Goal: Find specific page/section

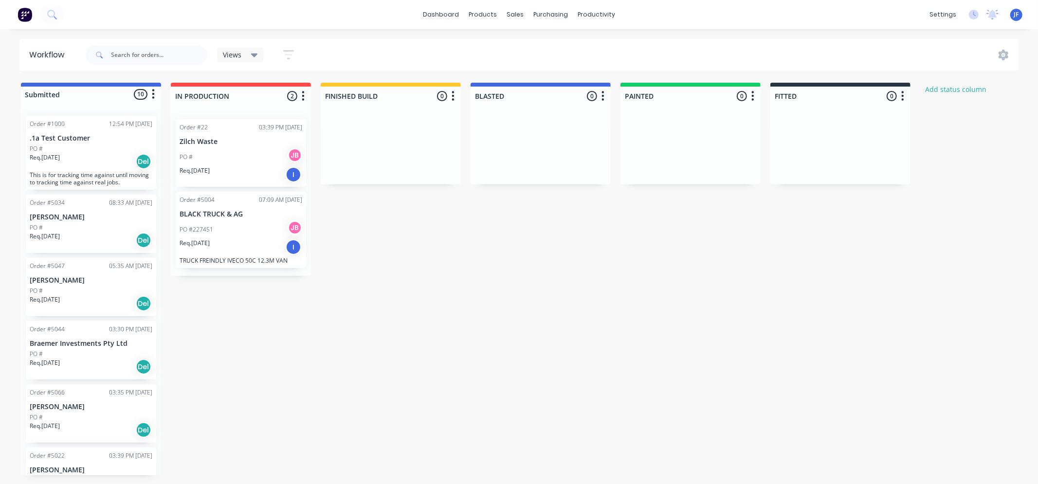
scroll to position [283, 0]
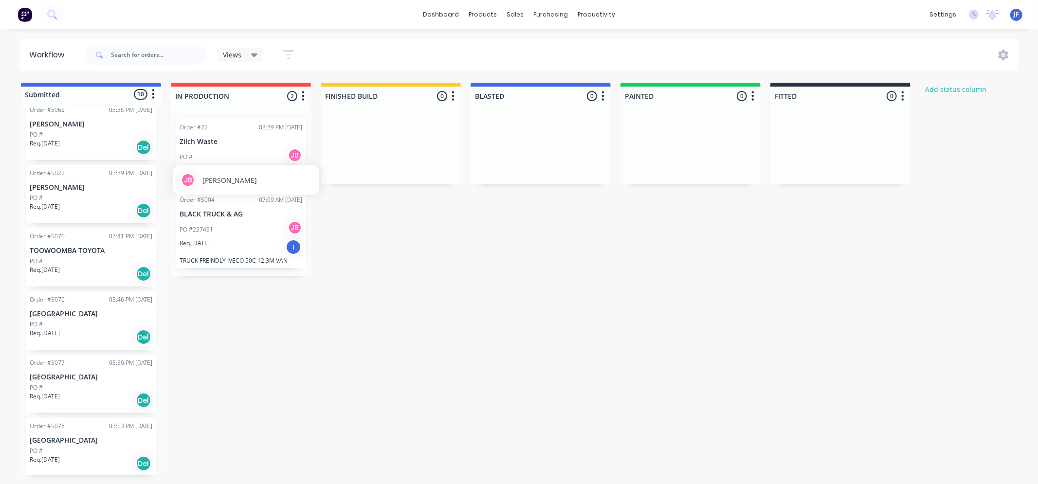
click at [297, 157] on div "JB" at bounding box center [295, 155] width 15 height 15
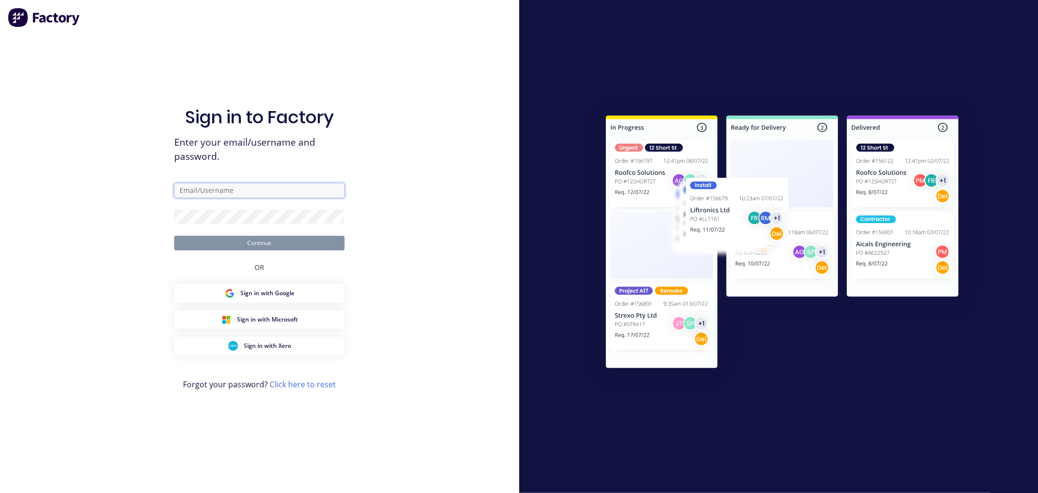
type input "[PERSON_NAME][EMAIL_ADDRESS][DOMAIN_NAME]"
click at [251, 239] on button "Continue" at bounding box center [259, 243] width 170 height 15
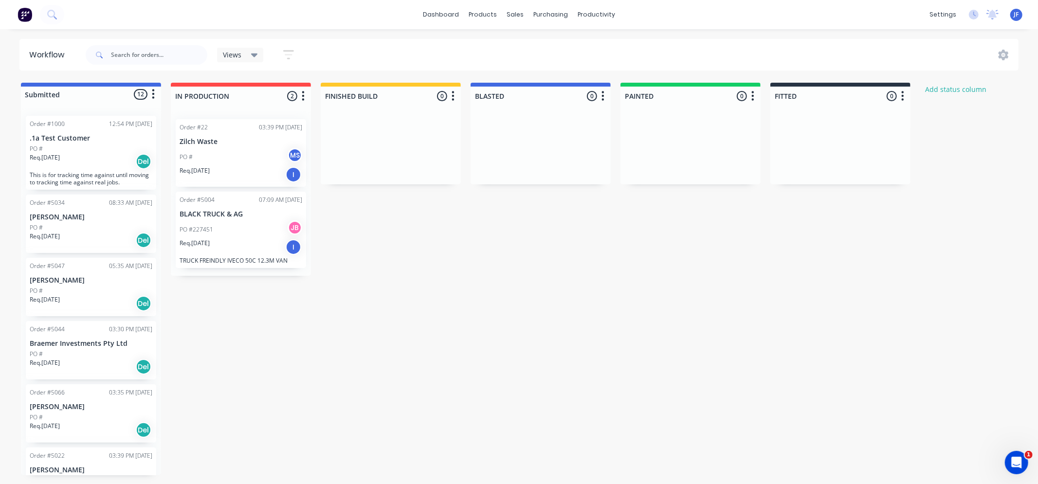
click at [295, 179] on div "I" at bounding box center [294, 175] width 16 height 16
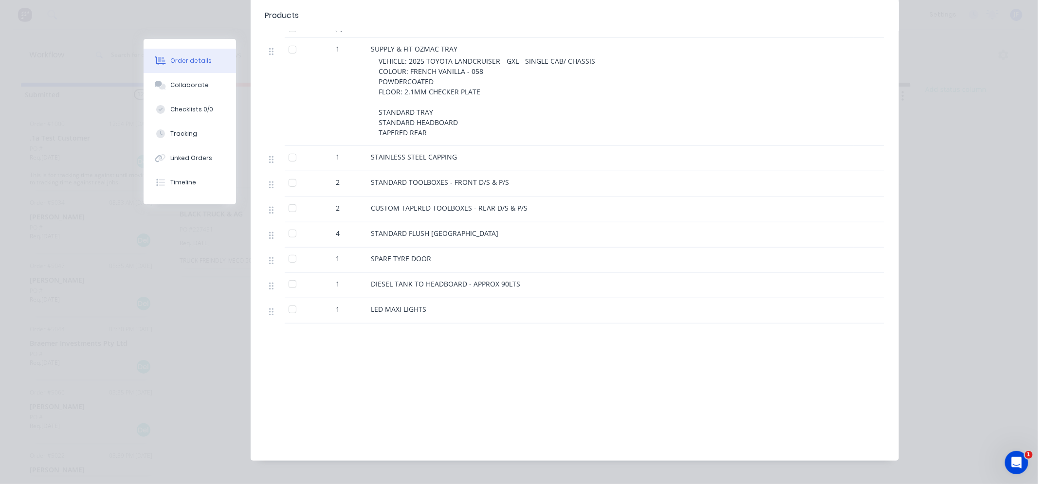
scroll to position [415, 0]
click at [168, 55] on button "Order details" at bounding box center [190, 61] width 92 height 24
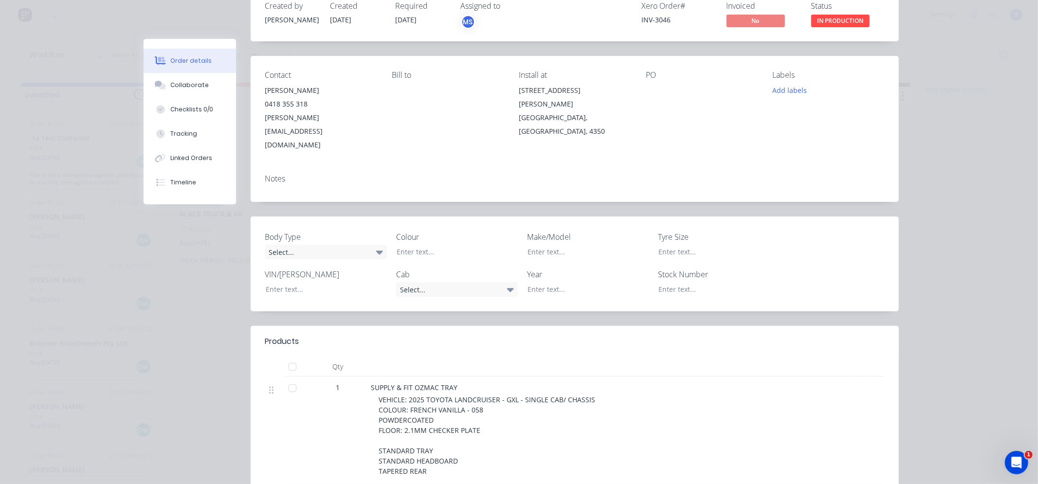
scroll to position [0, 0]
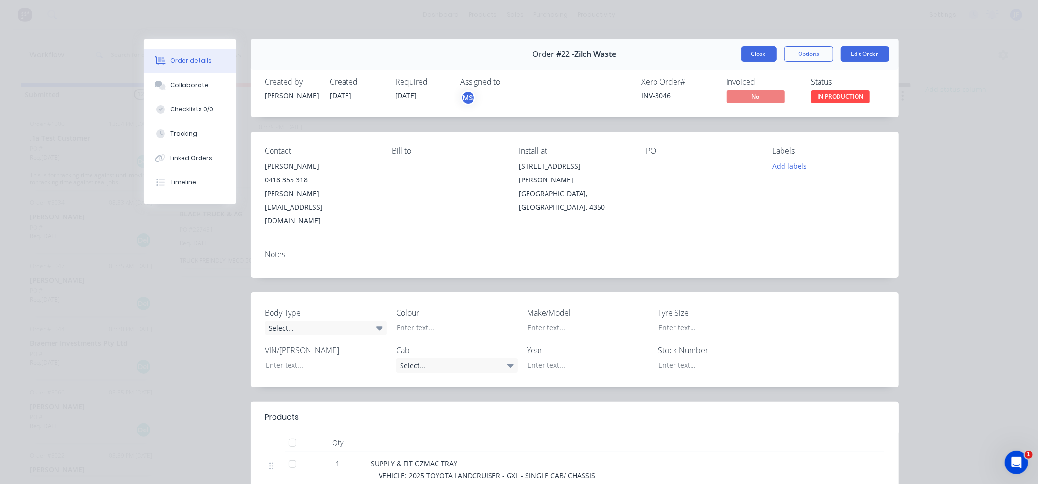
click at [746, 56] on button "Close" at bounding box center [759, 54] width 36 height 16
